Goal: Navigation & Orientation: Find specific page/section

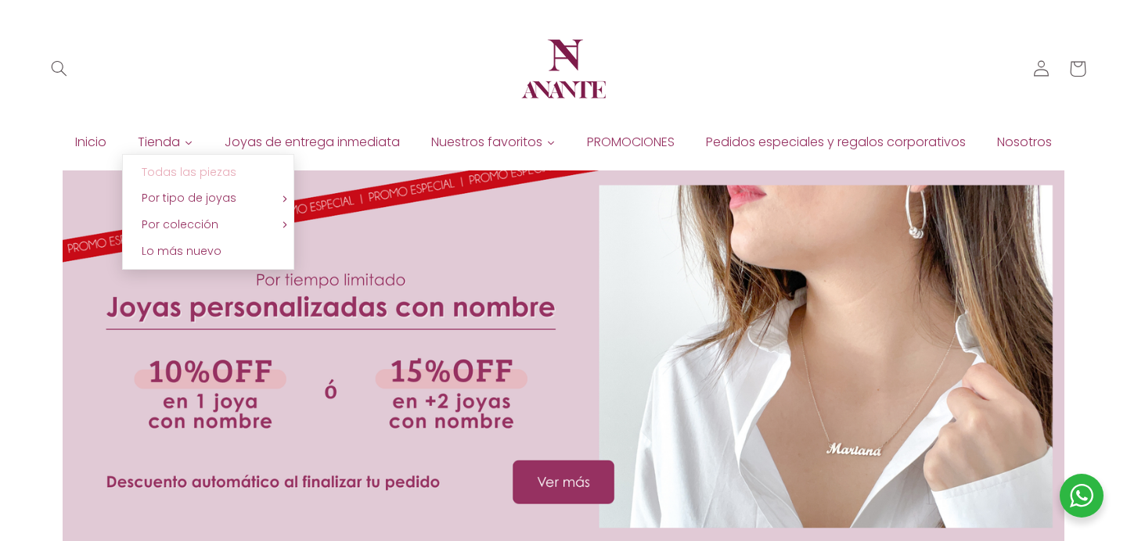
click at [173, 164] on link "Todas las piezas" at bounding box center [208, 173] width 172 height 27
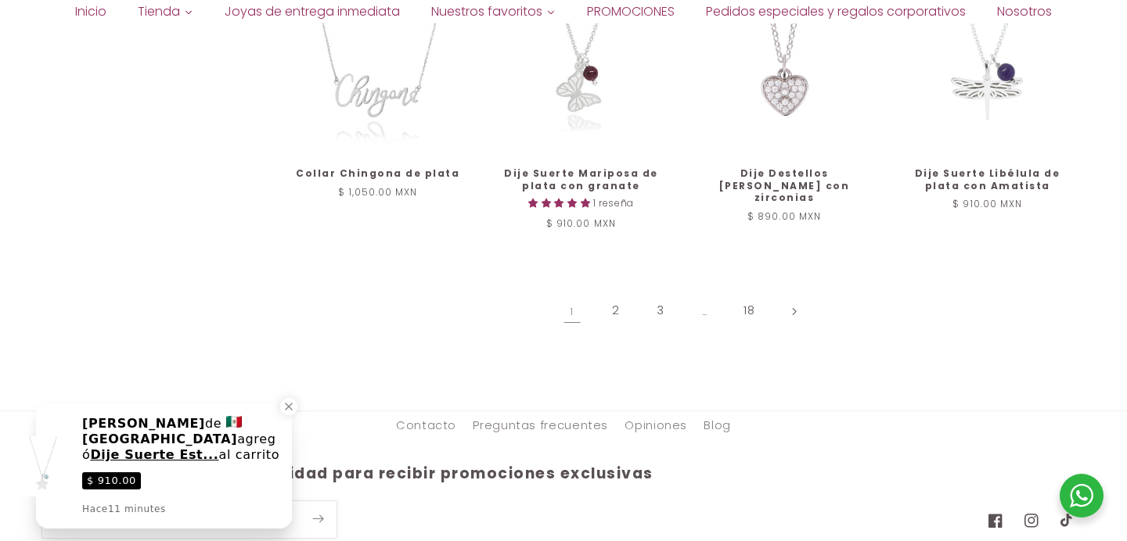
scroll to position [1810, 0]
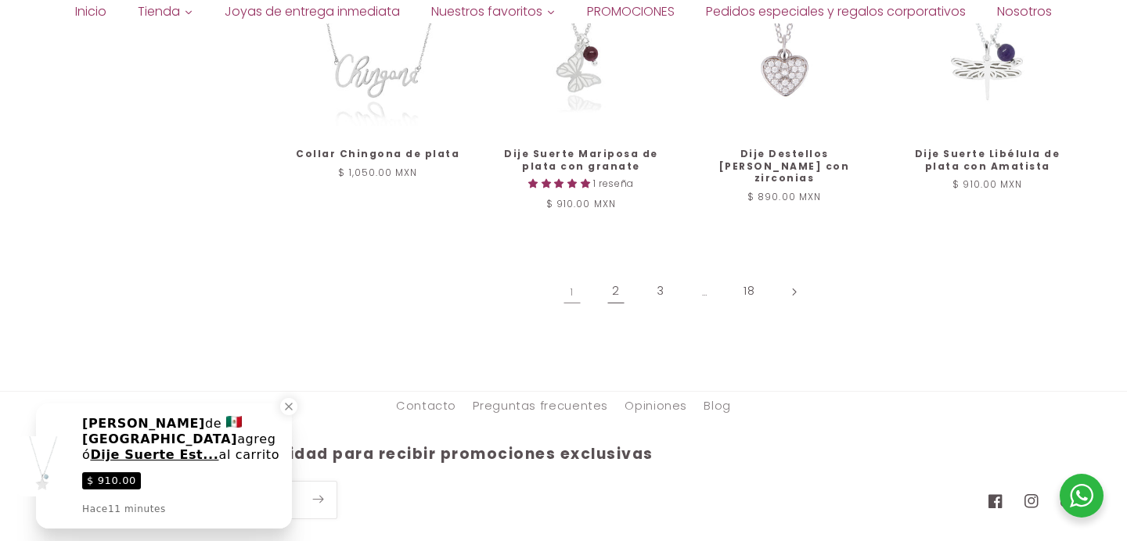
click at [606, 288] on link "2" at bounding box center [616, 292] width 36 height 36
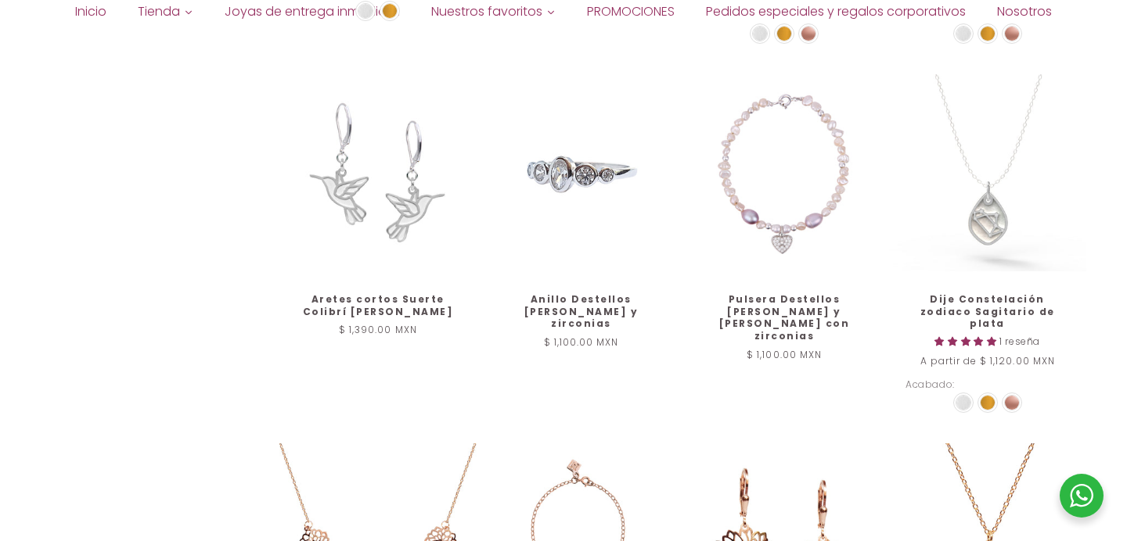
scroll to position [1488, 0]
